Goal: Task Accomplishment & Management: Use online tool/utility

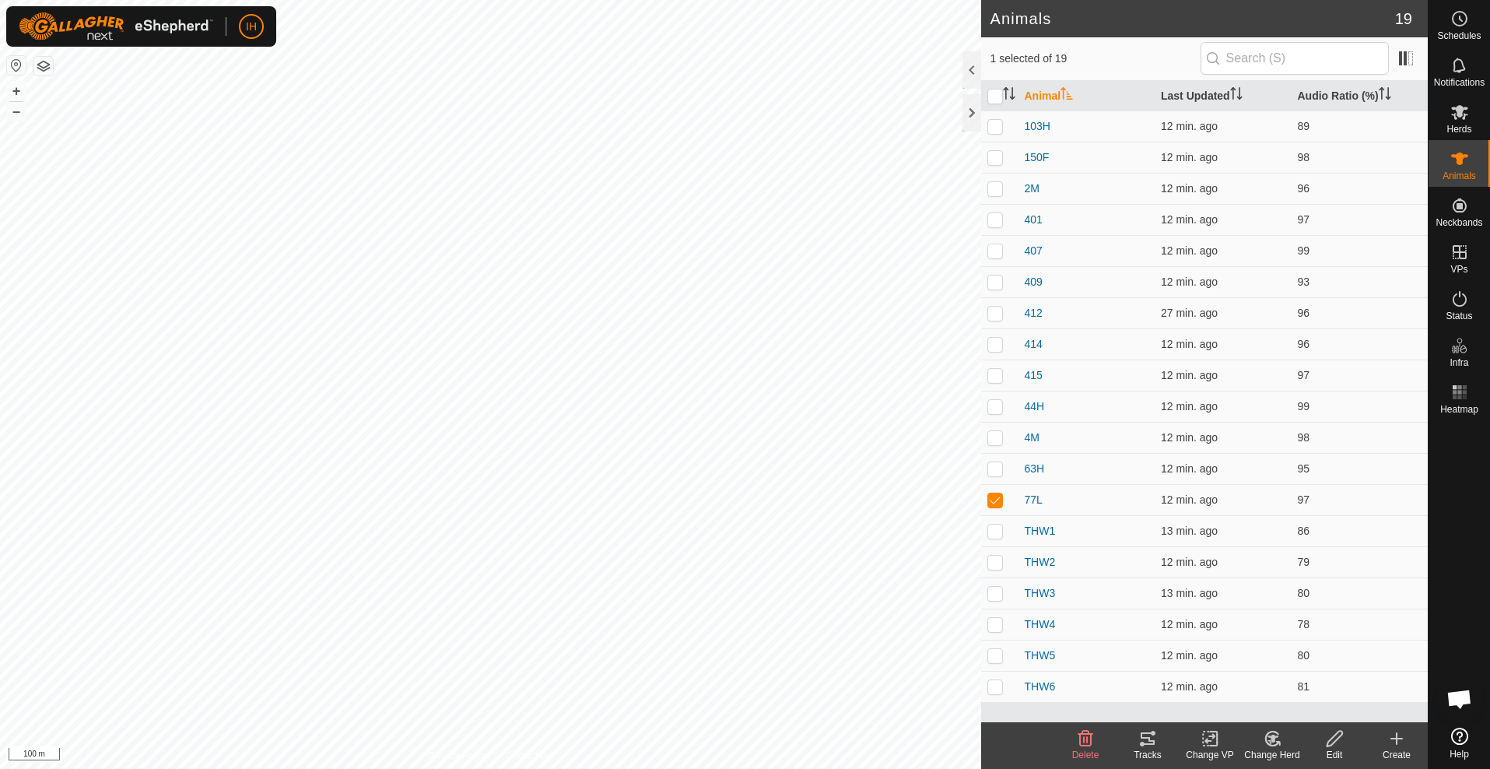
click at [1156, 743] on icon at bounding box center [1148, 738] width 19 height 19
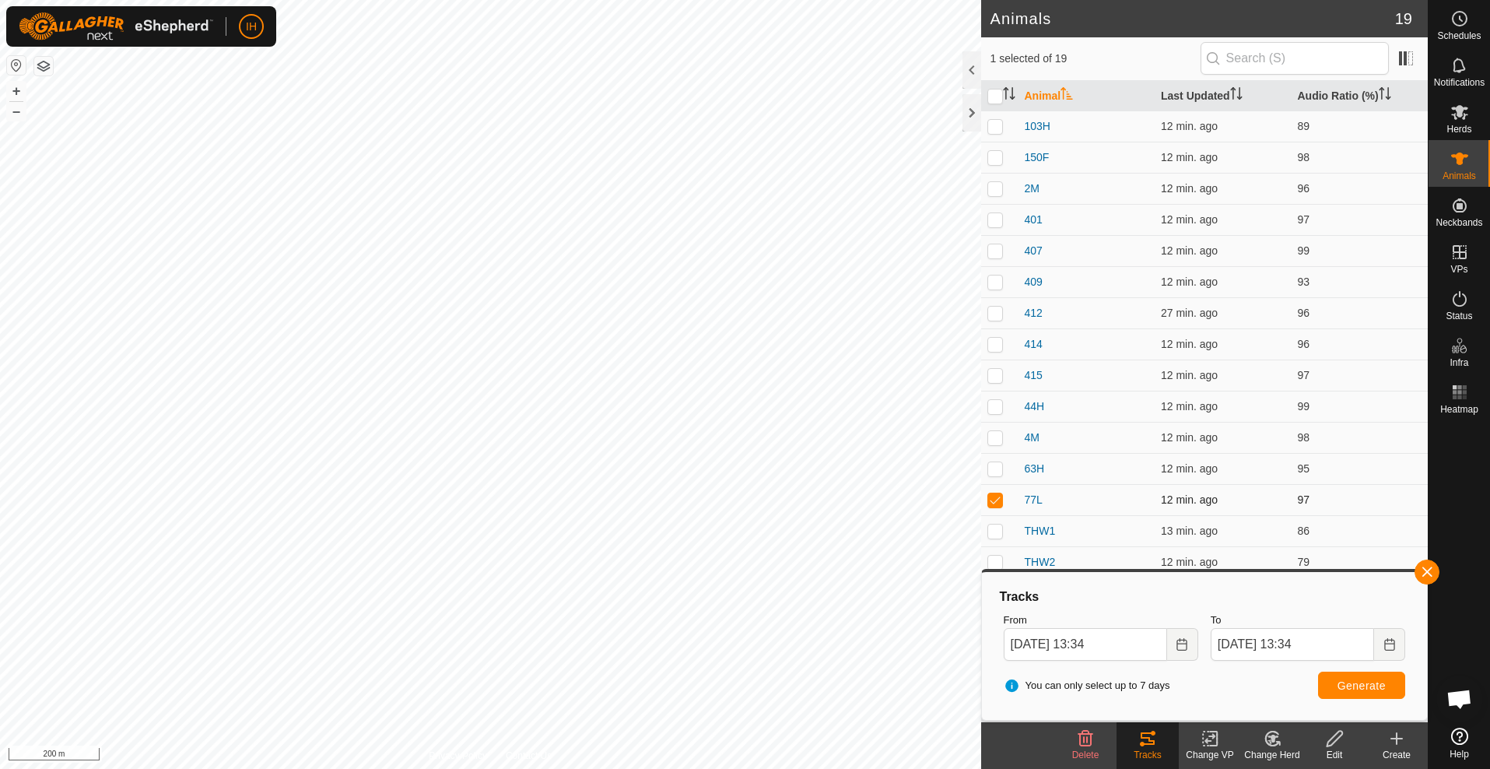
click at [997, 502] on p-checkbox at bounding box center [996, 499] width 16 height 12
click at [1002, 500] on p-checkbox at bounding box center [996, 499] width 16 height 12
checkbox input "false"
click at [995, 181] on td at bounding box center [999, 188] width 37 height 31
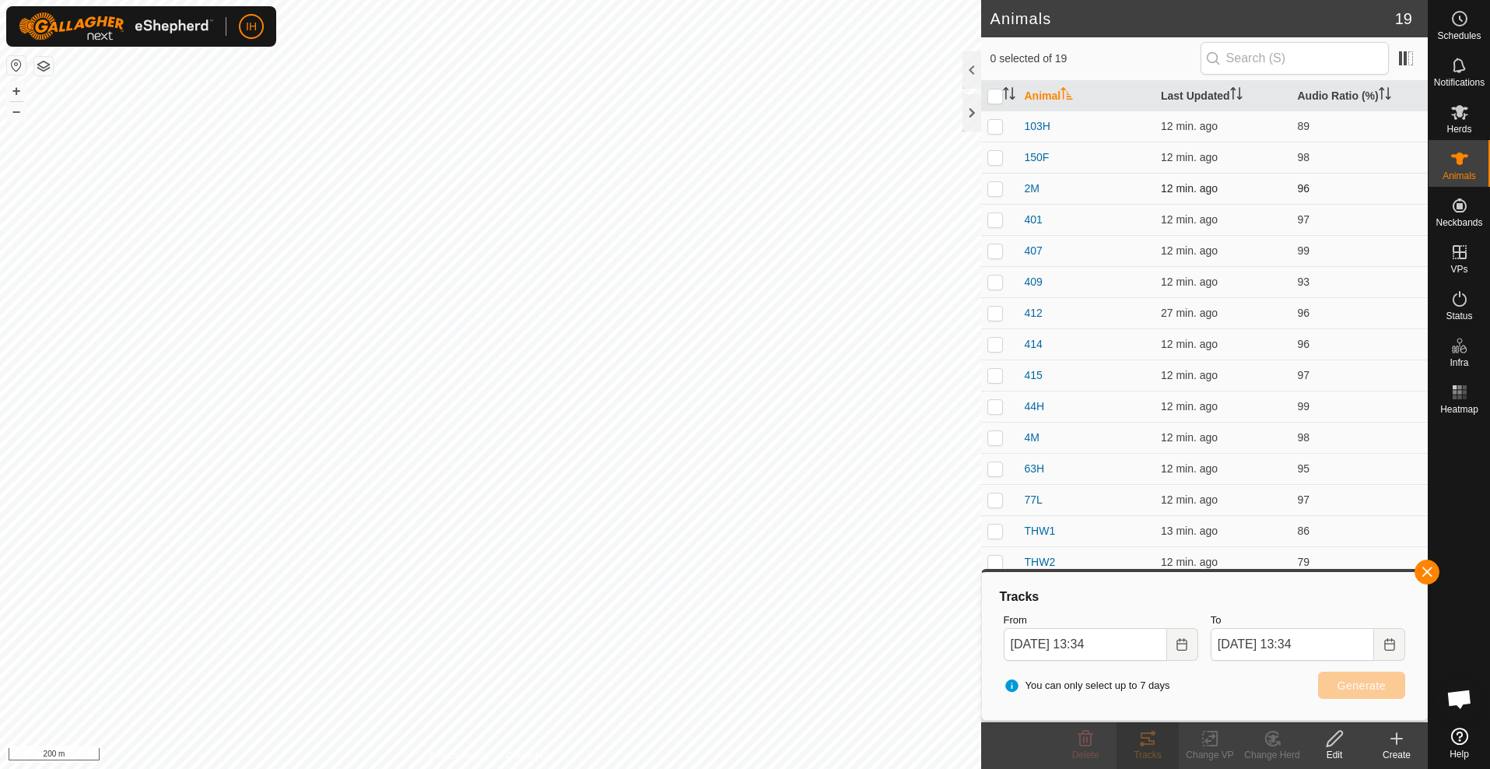
checkbox input "true"
click at [1349, 686] on span "Generate" at bounding box center [1362, 685] width 48 height 12
click at [993, 439] on p-checkbox at bounding box center [996, 437] width 16 height 12
checkbox input "true"
click at [1363, 685] on span "Generate" at bounding box center [1362, 685] width 48 height 12
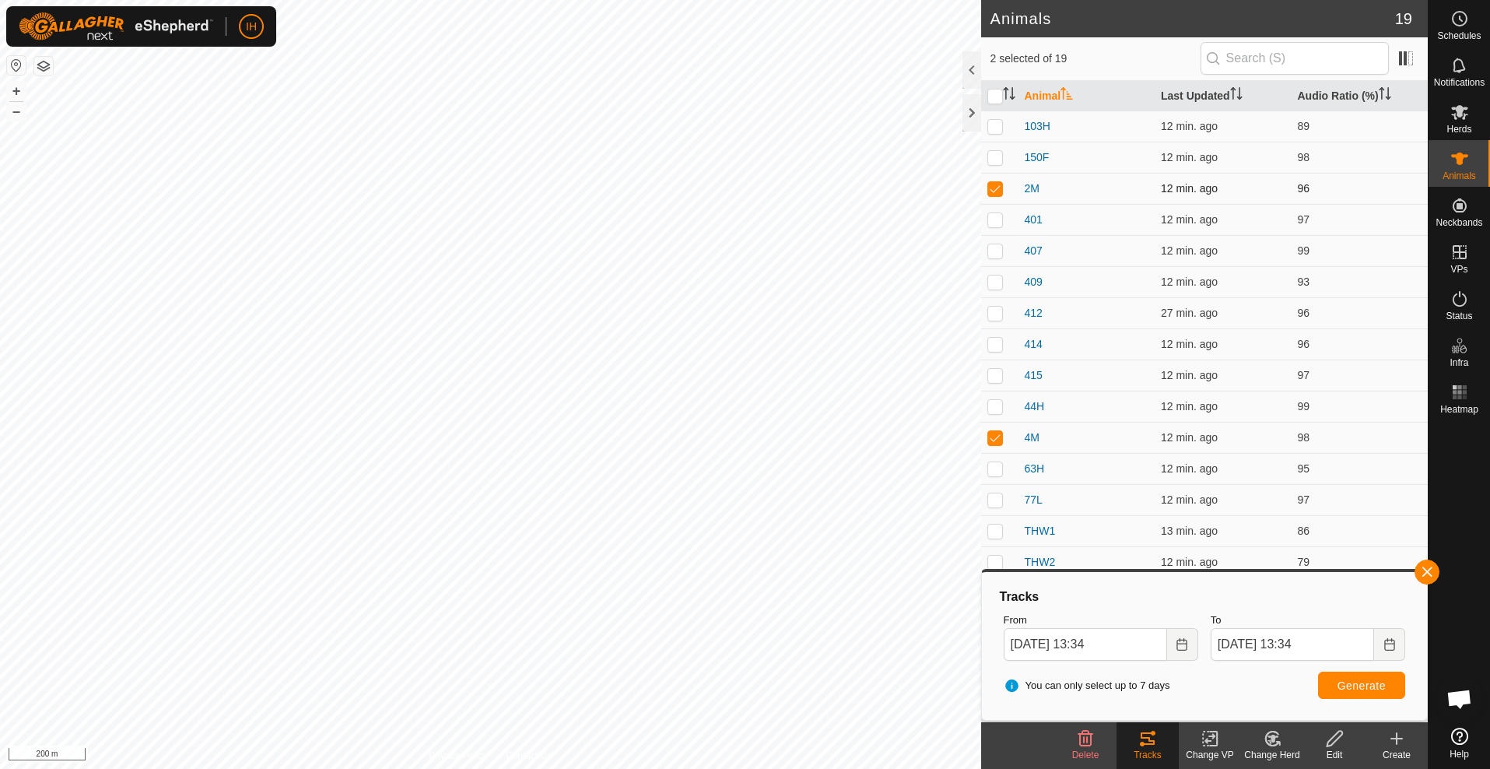
click at [1002, 189] on p-checkbox at bounding box center [996, 188] width 16 height 12
checkbox input "false"
click at [1392, 683] on button "Generate" at bounding box center [1361, 685] width 87 height 27
